Goal: Information Seeking & Learning: Understand process/instructions

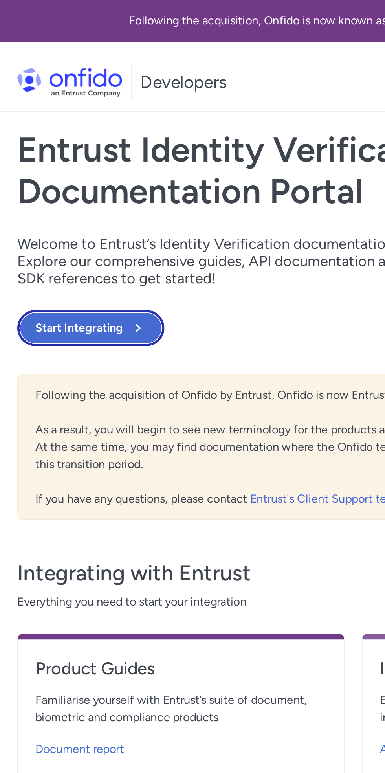
click at [72, 175] on icon at bounding box center [74, 178] width 9 height 9
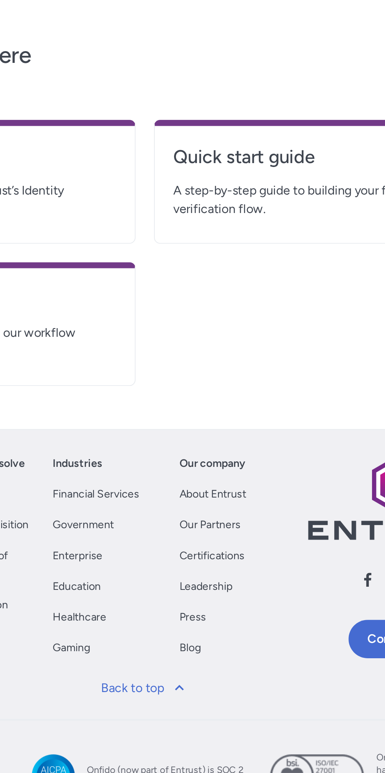
scroll to position [701, 0]
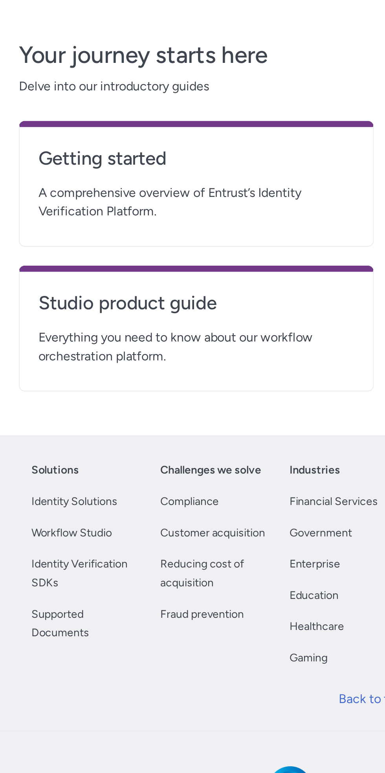
click at [42, 445] on link "Identity Solutions" at bounding box center [37, 440] width 43 height 9
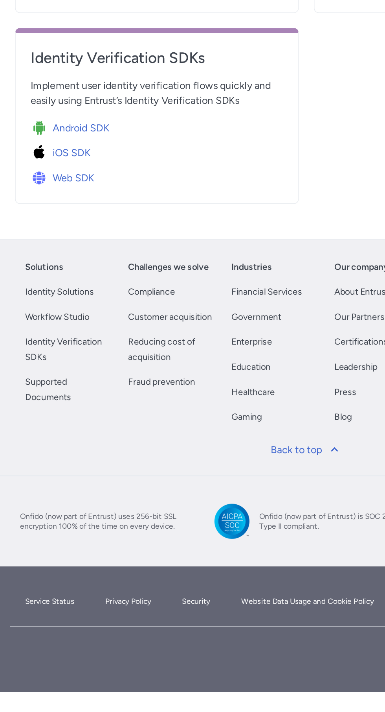
scroll to position [395, 0]
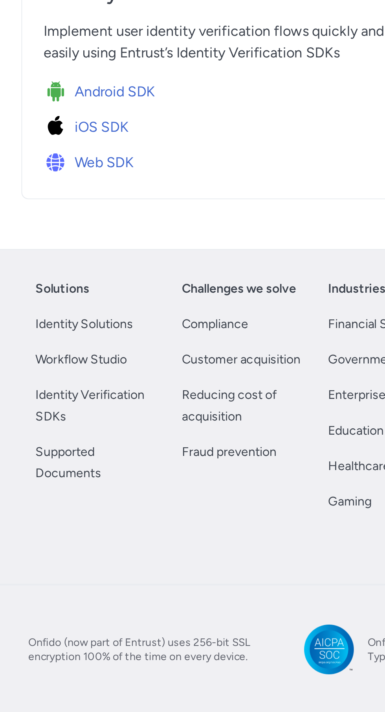
click at [54, 362] on span "Android SDK" at bounding box center [51, 357] width 36 height 9
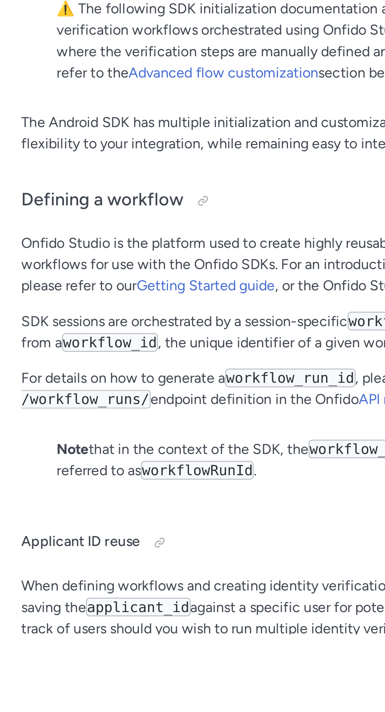
scroll to position [1737, 0]
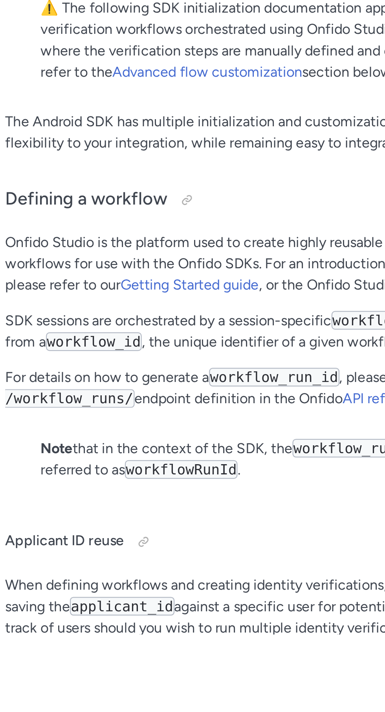
click at [90, 466] on link "Advanced flow customization" at bounding box center [99, 462] width 84 height 7
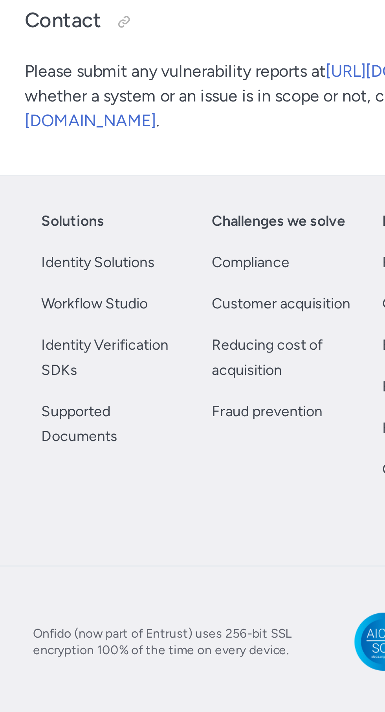
scroll to position [134027, 0]
